Goal: Navigation & Orientation: Find specific page/section

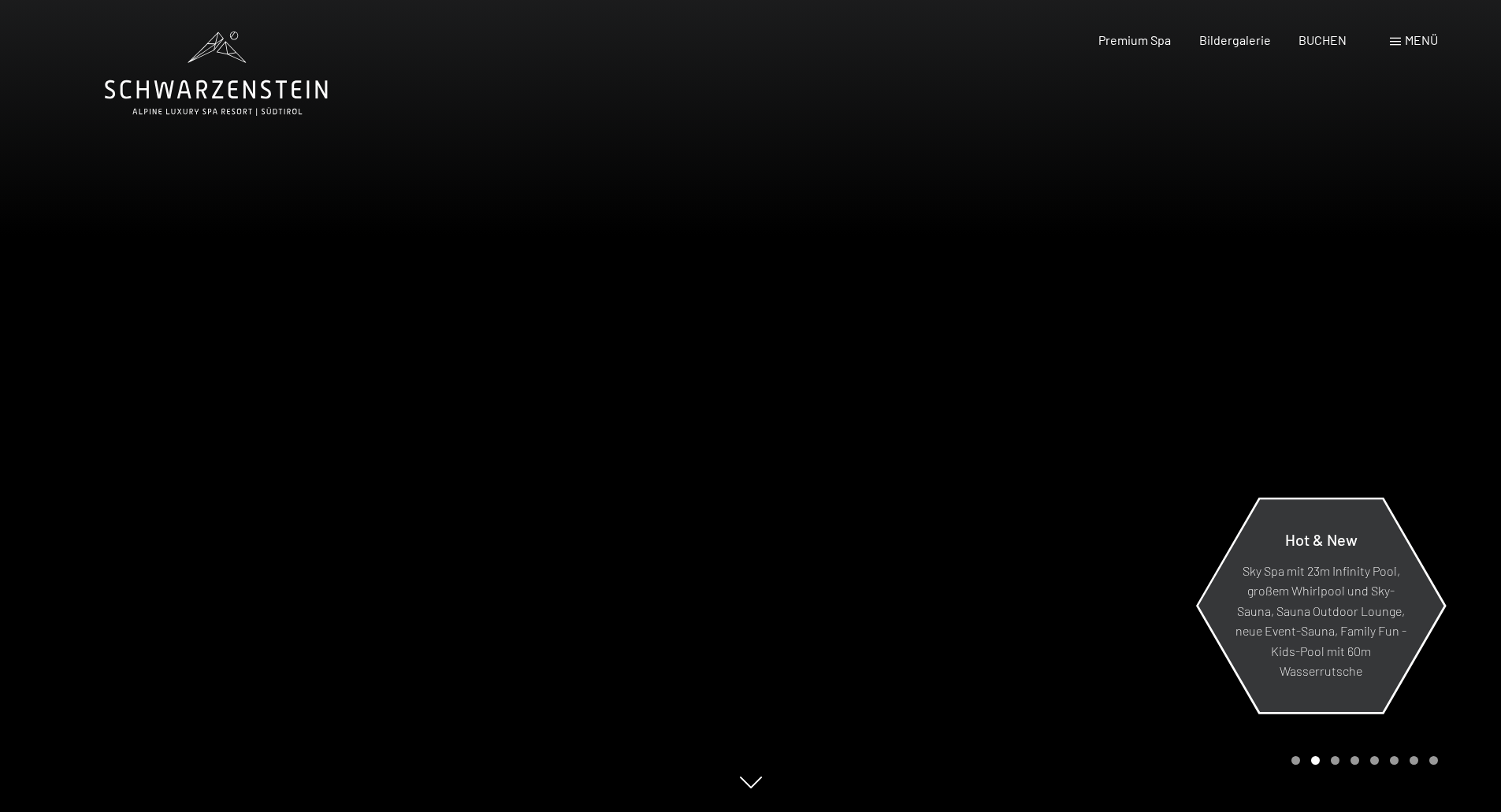
click at [1319, 579] on p "Sky Spa mit 23m Infinity Pool, großem Whirlpool und Sky-Sauna, Sauna Outdoor Lo…" at bounding box center [1321, 621] width 171 height 122
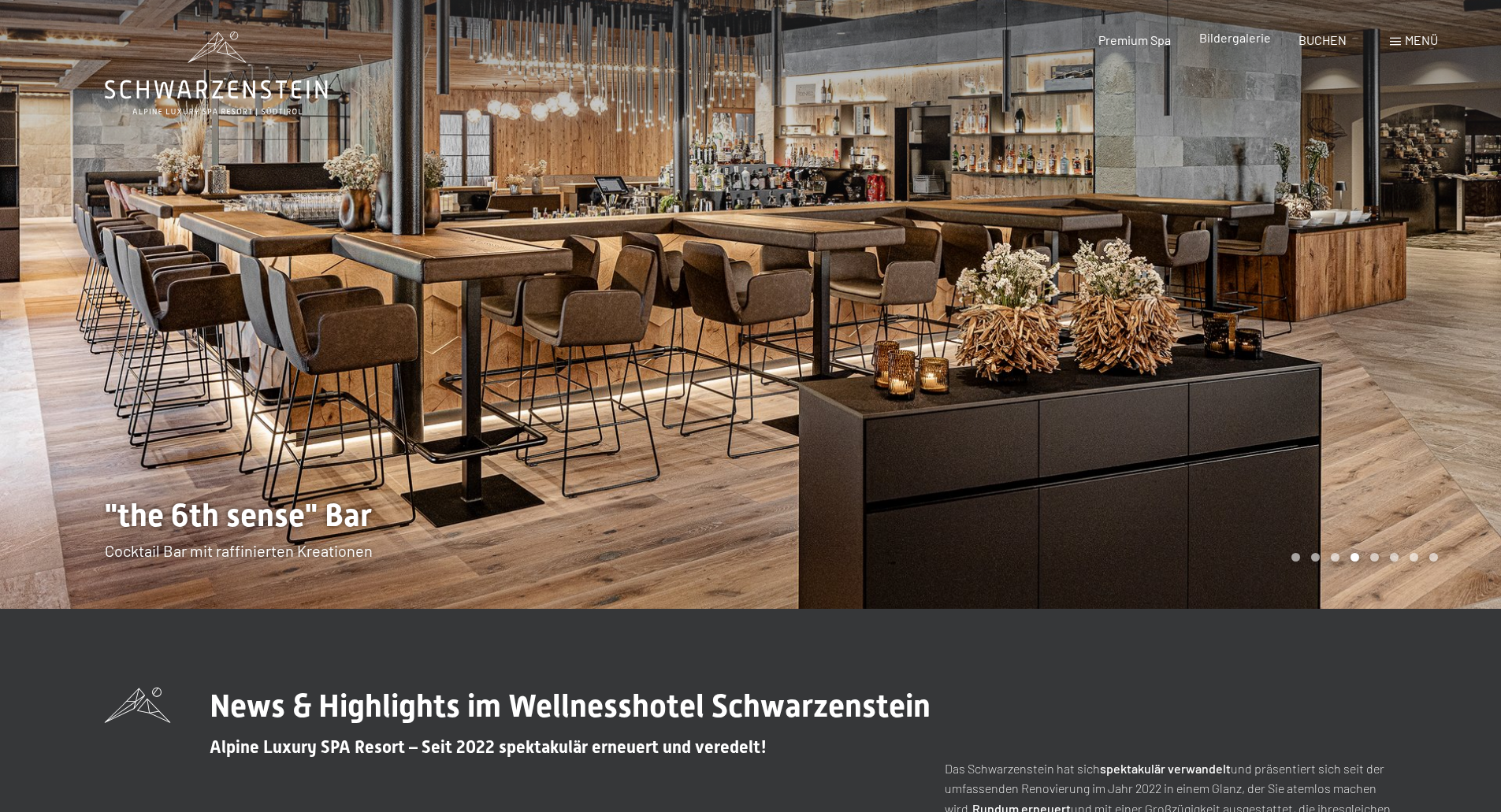
click at [1231, 35] on span "Bildergalerie" at bounding box center [1235, 37] width 71 height 15
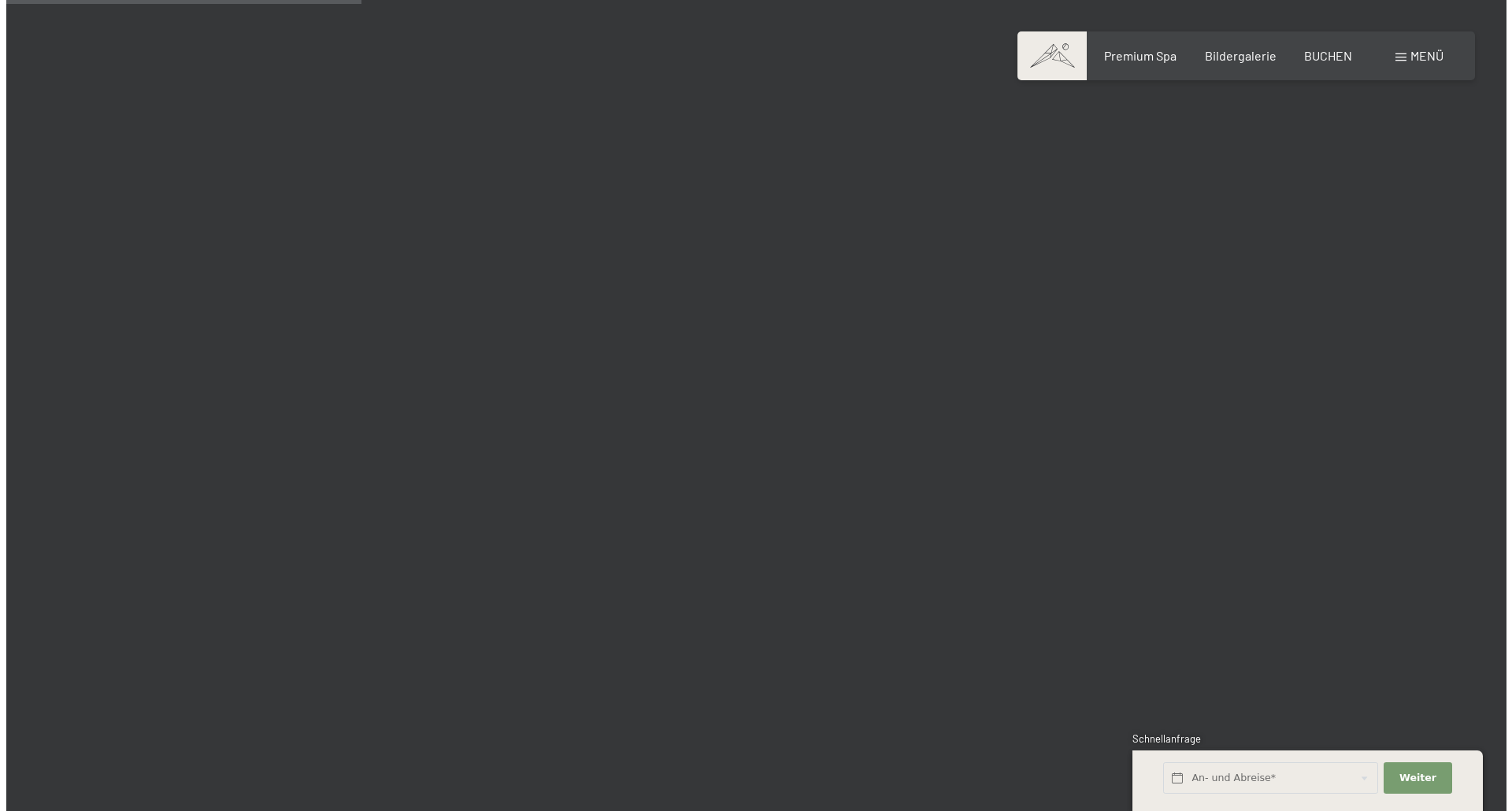
scroll to position [4250, 0]
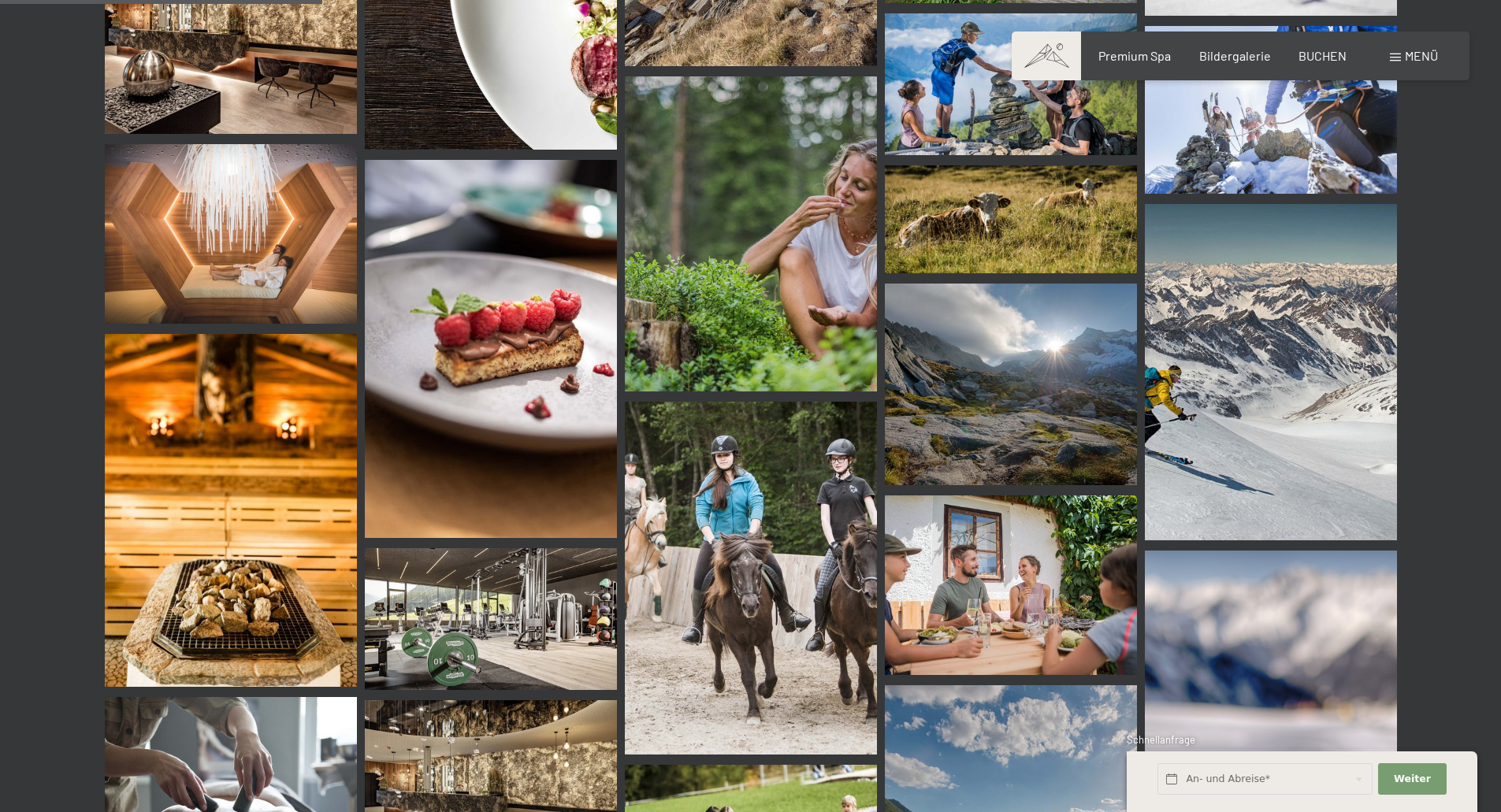
click at [1402, 55] on div "Menü" at bounding box center [1414, 56] width 48 height 18
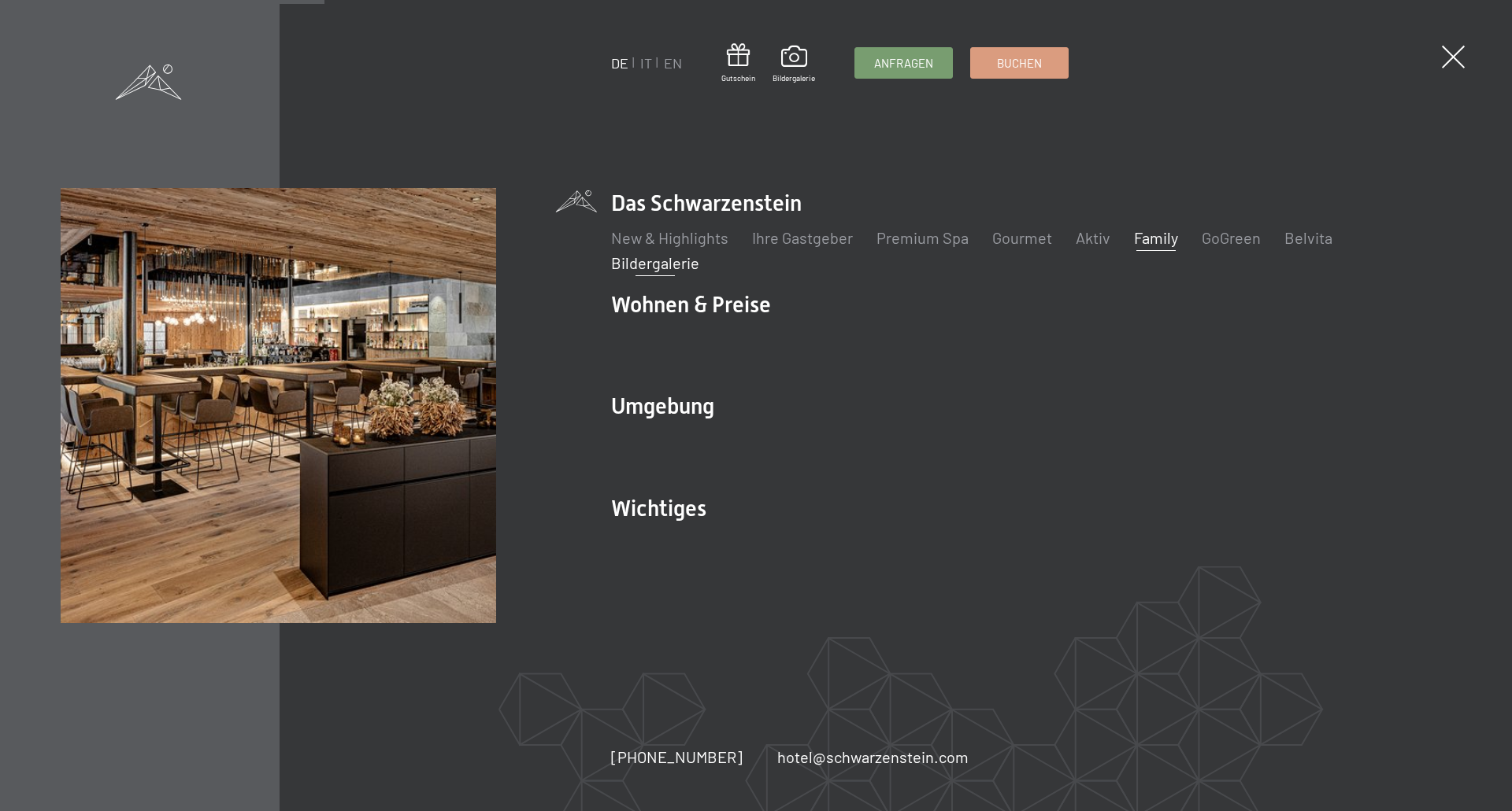
click at [1151, 240] on link "Family" at bounding box center [1156, 237] width 44 height 18
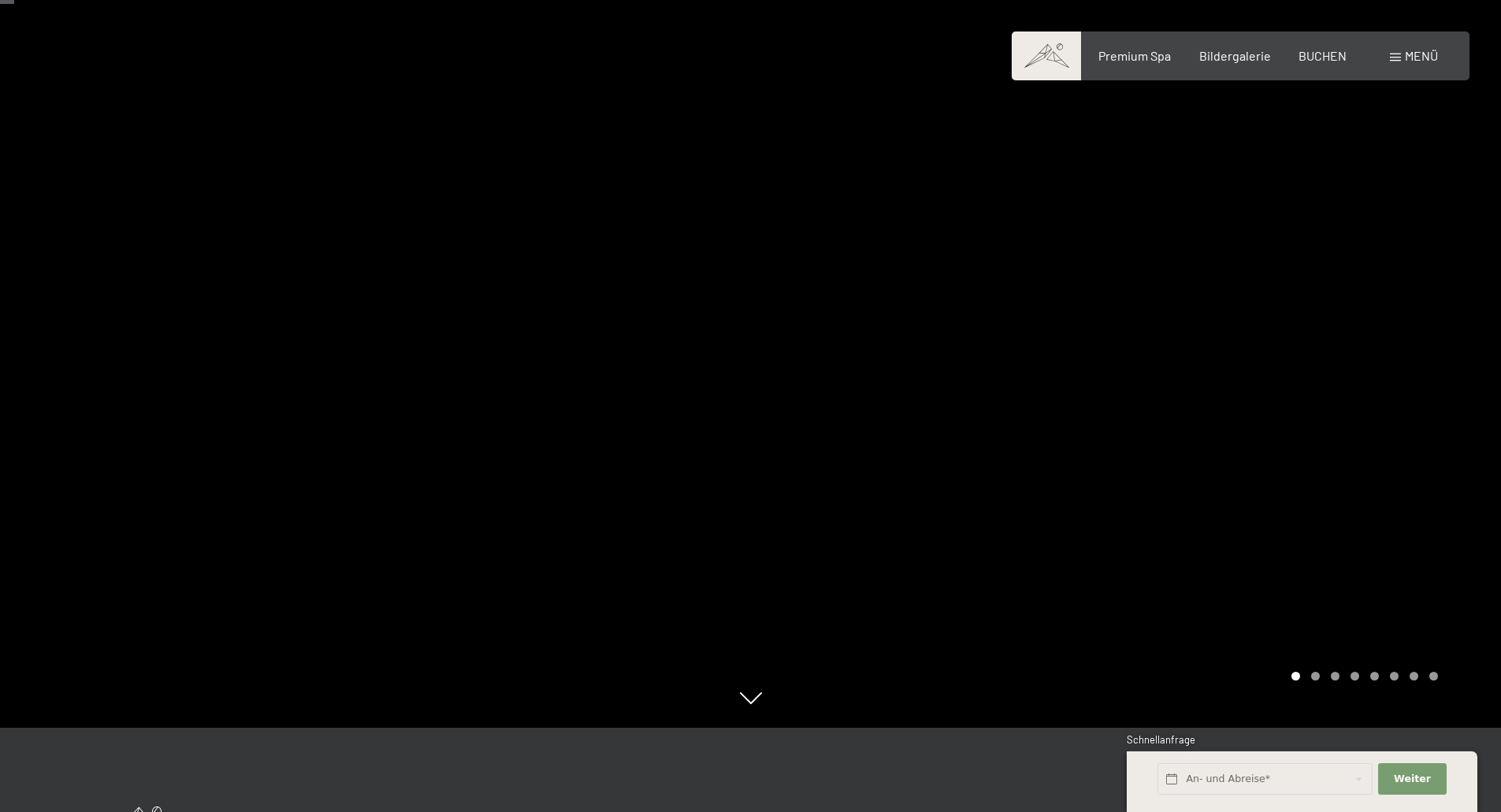
scroll to position [78, 0]
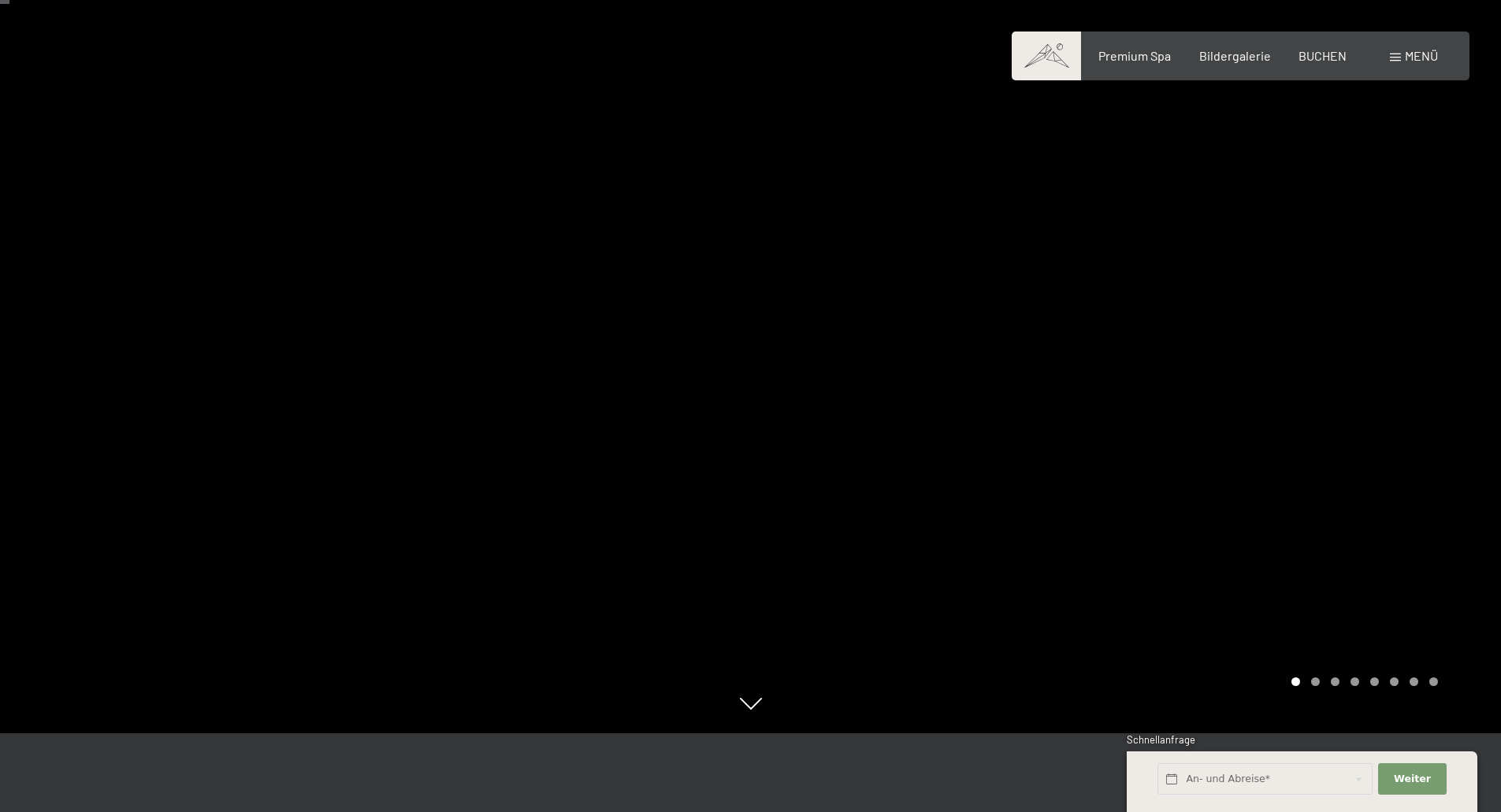
click at [1312, 366] on div at bounding box center [1127, 328] width 751 height 812
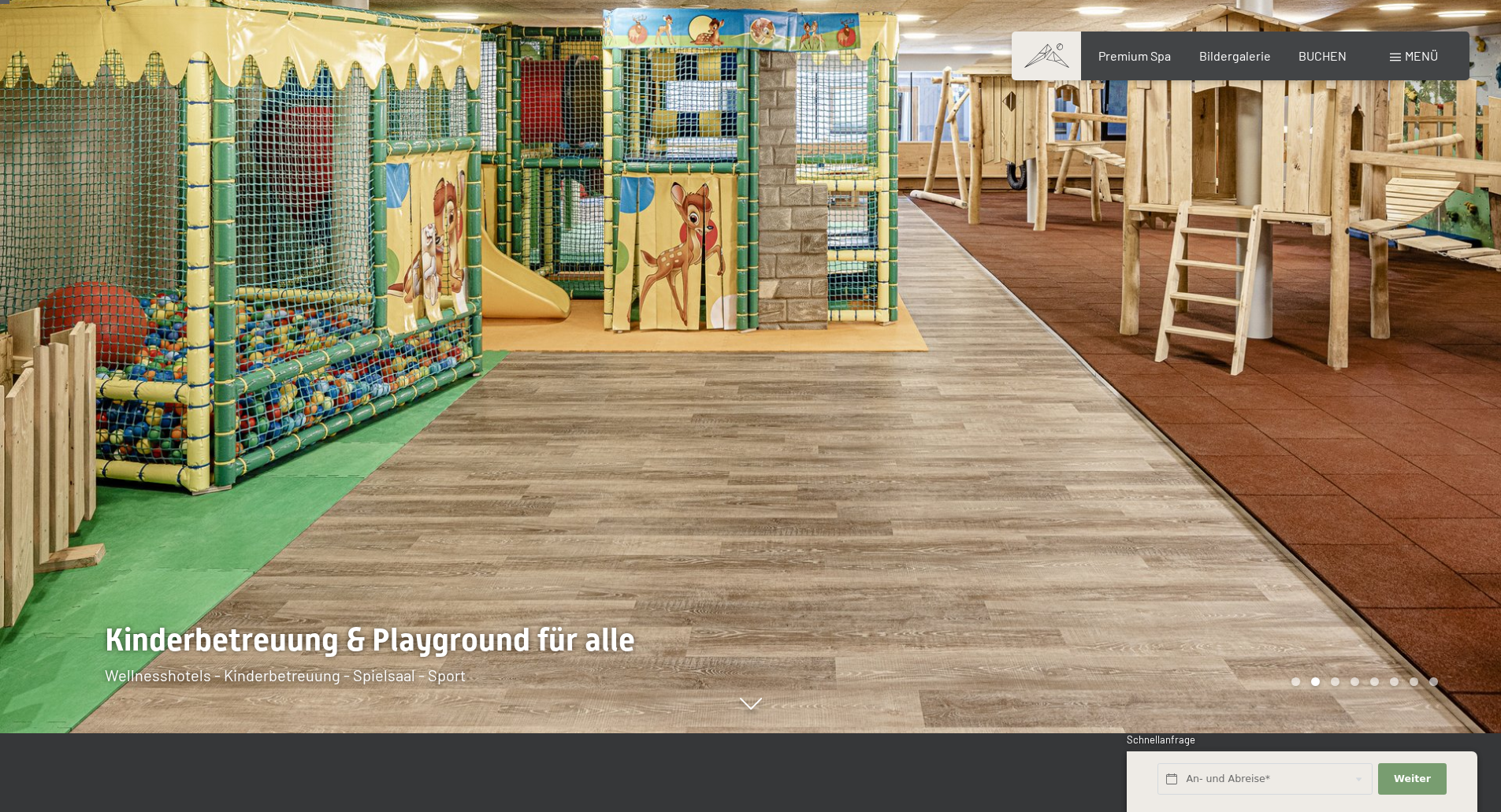
click at [1309, 367] on div at bounding box center [1127, 328] width 751 height 812
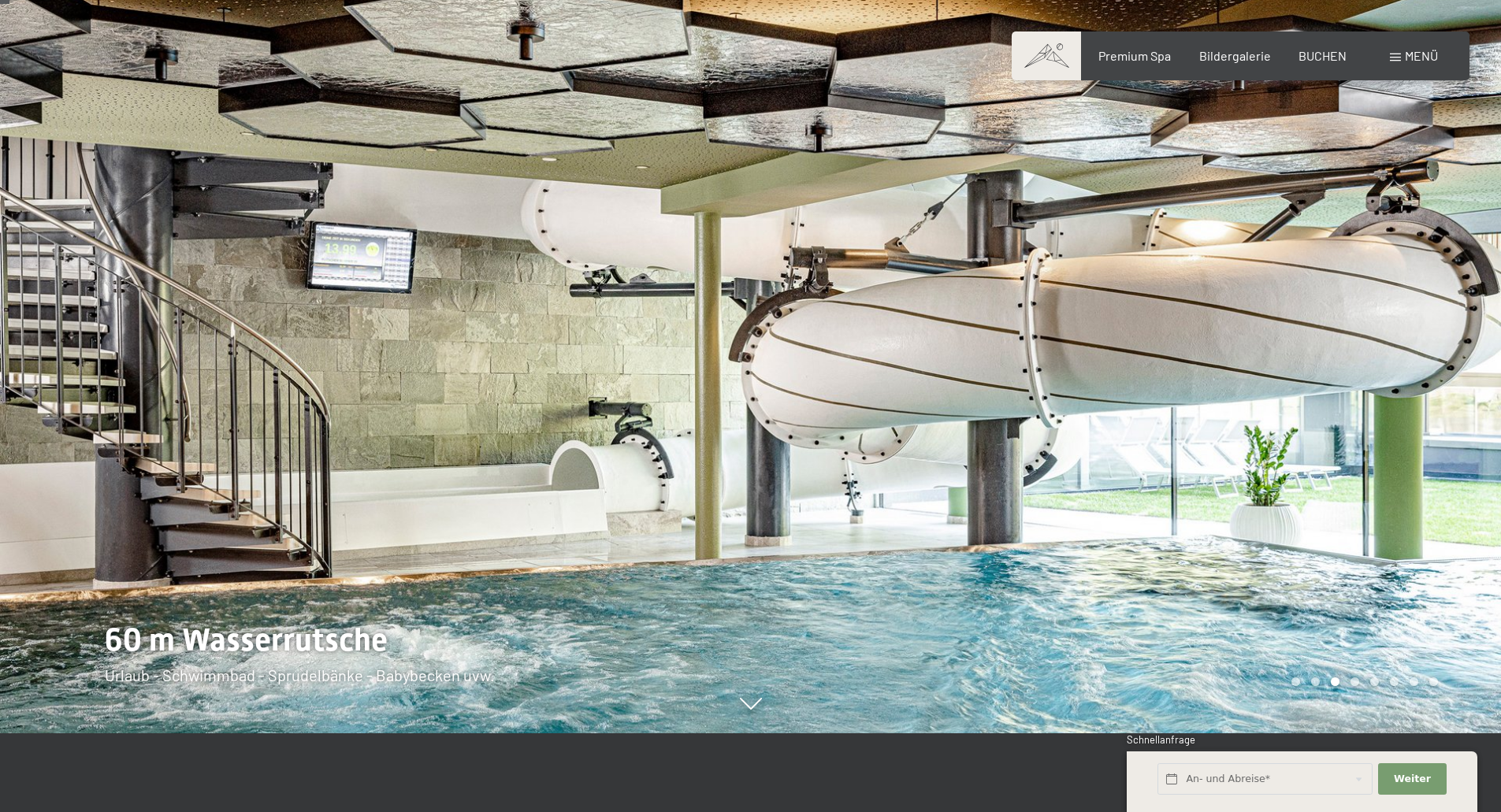
click at [1309, 367] on div at bounding box center [1127, 328] width 751 height 812
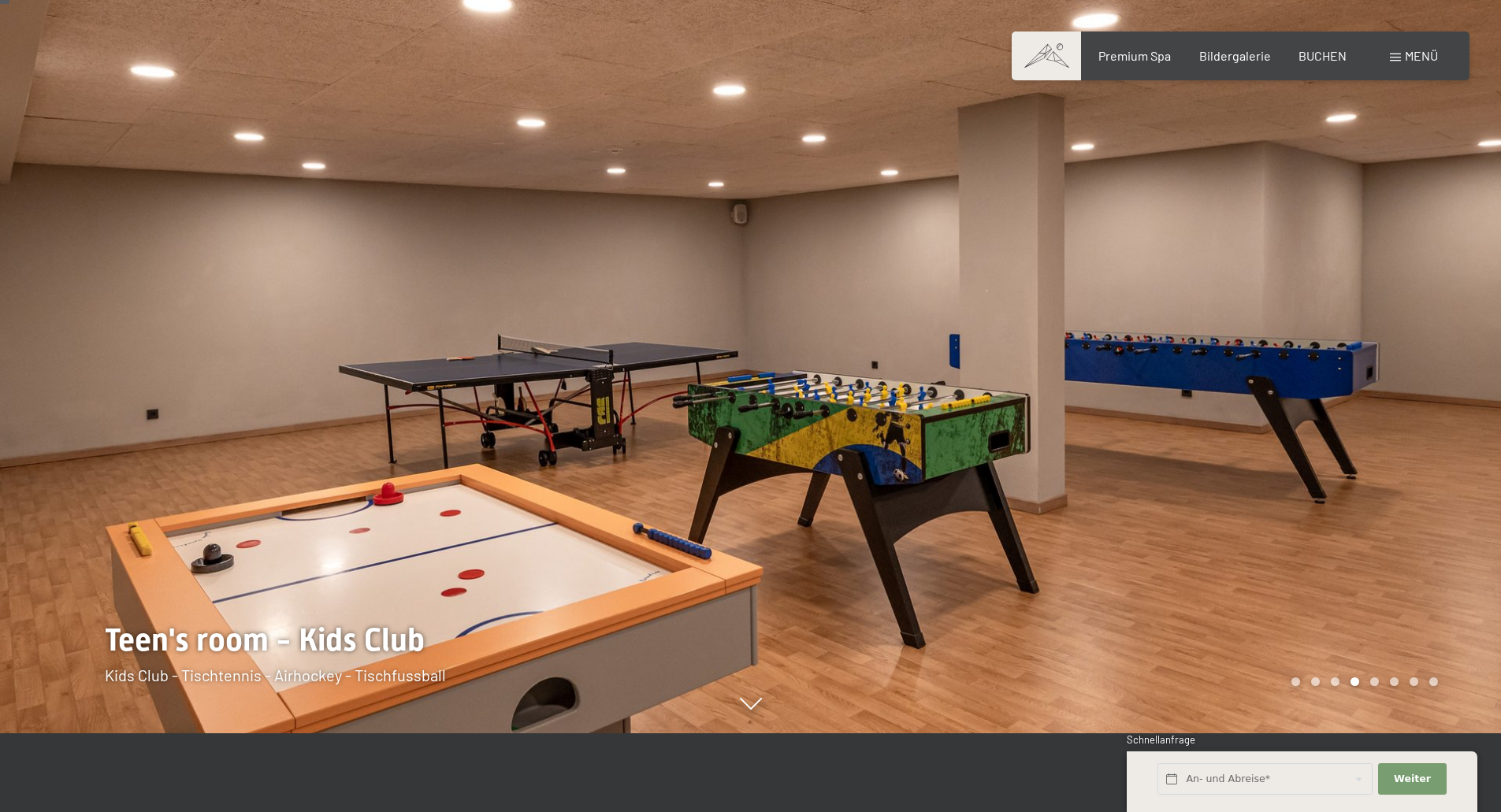
click at [1309, 367] on div at bounding box center [1127, 328] width 751 height 812
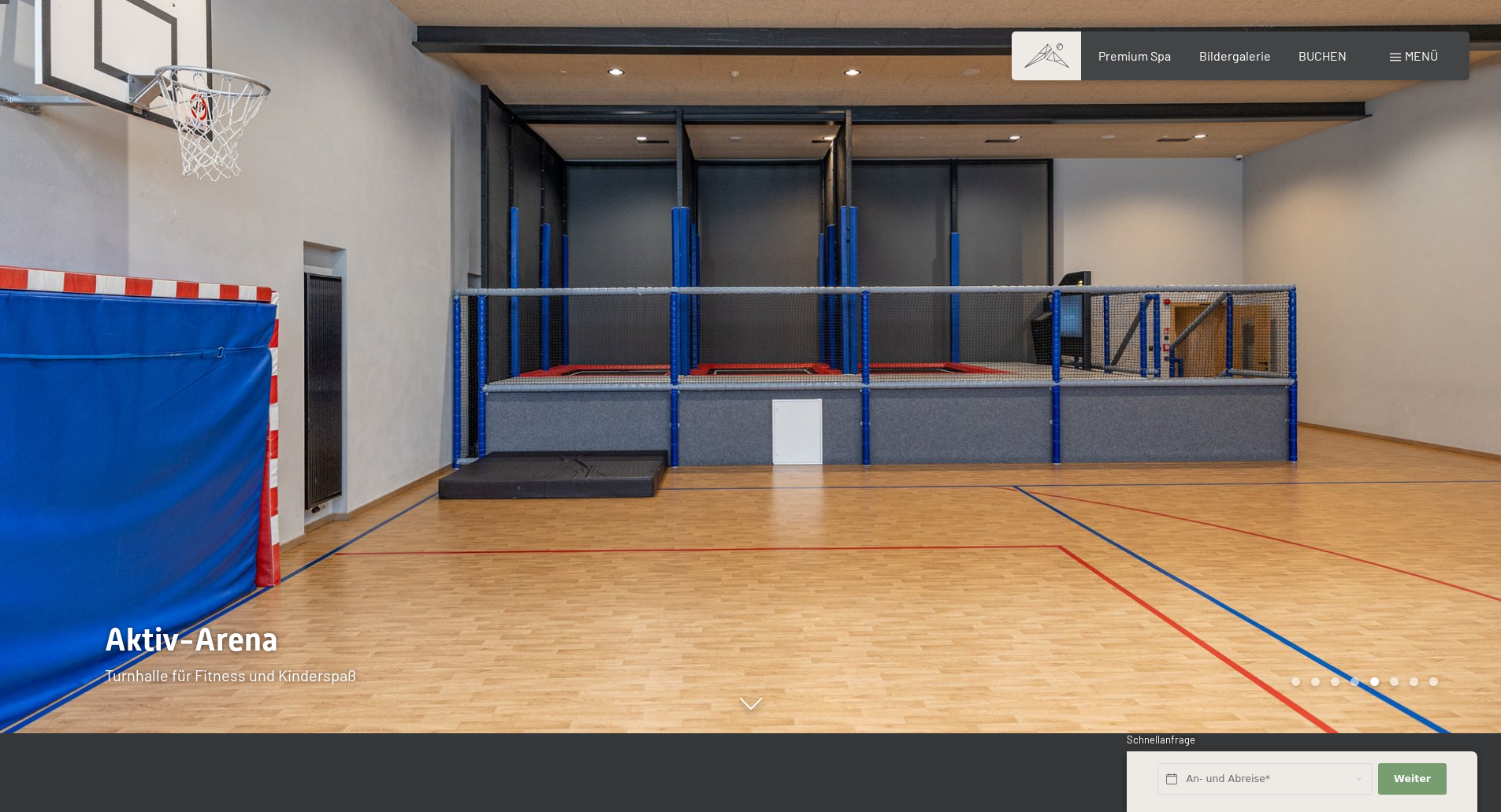
drag, startPoint x: 1245, startPoint y: 350, endPoint x: 1244, endPoint y: 337, distance: 13.0
click at [1245, 349] on div at bounding box center [1127, 328] width 751 height 812
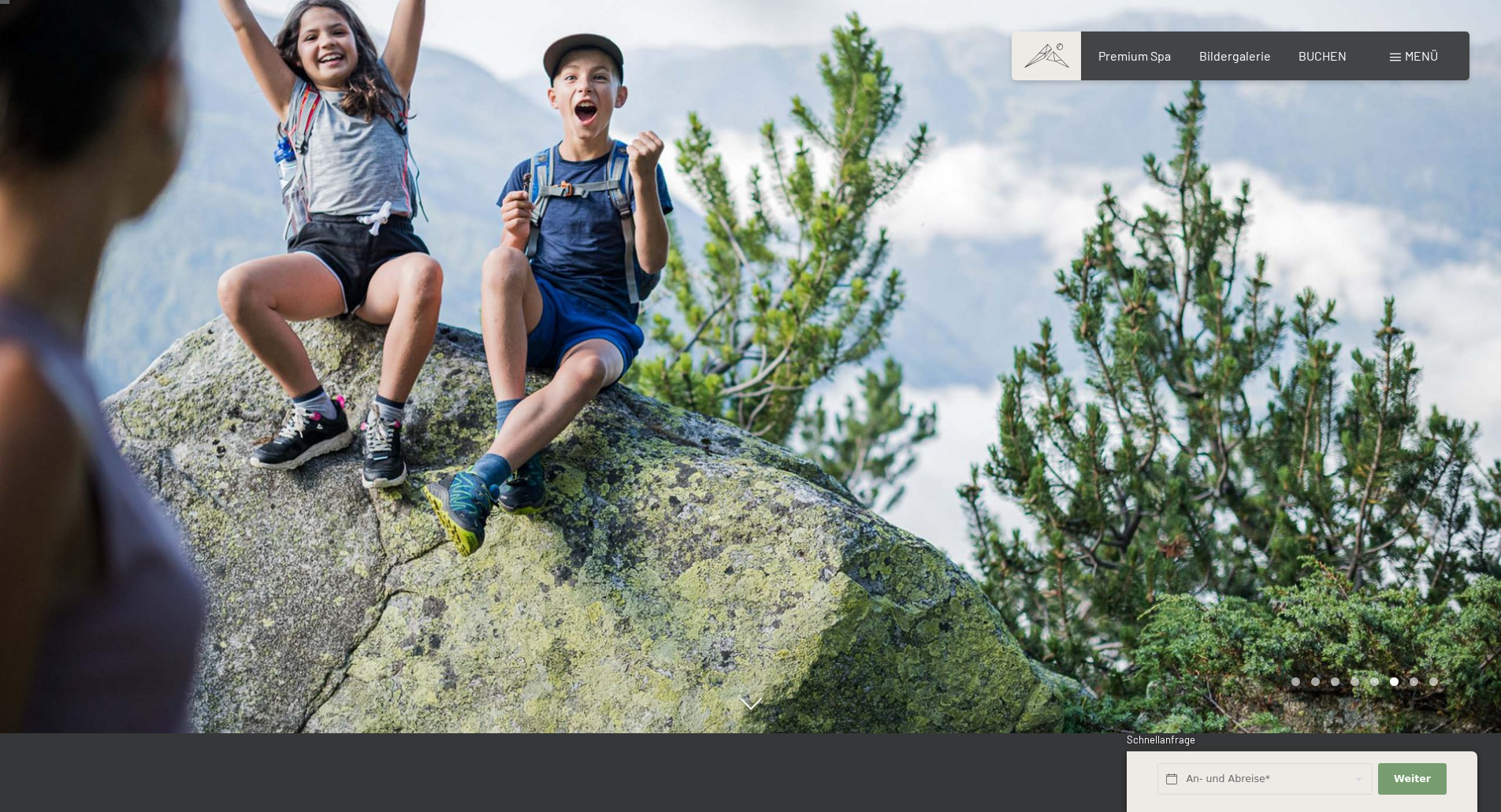
click at [1267, 350] on div at bounding box center [1127, 328] width 751 height 812
